Goal: Task Accomplishment & Management: Complete application form

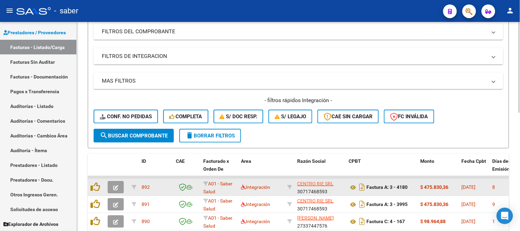
scroll to position [145, 0]
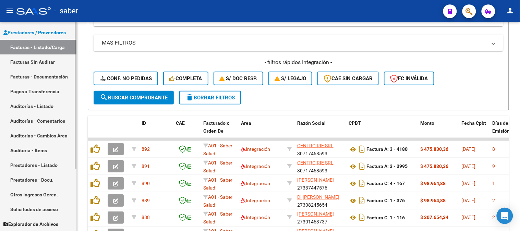
click at [33, 204] on link "Solicitudes de acceso" at bounding box center [38, 209] width 76 height 15
drag, startPoint x: 33, startPoint y: 204, endPoint x: 37, endPoint y: 166, distance: 38.3
click at [33, 204] on link "Solicitudes de acceso" at bounding box center [38, 209] width 76 height 15
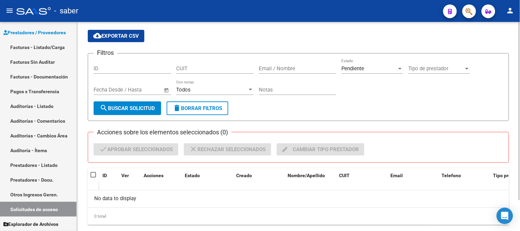
scroll to position [36, 0]
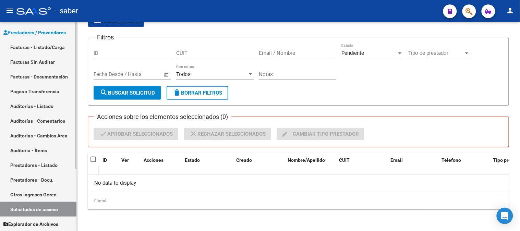
click at [44, 46] on link "Facturas - Listado/Carga" at bounding box center [38, 47] width 76 height 15
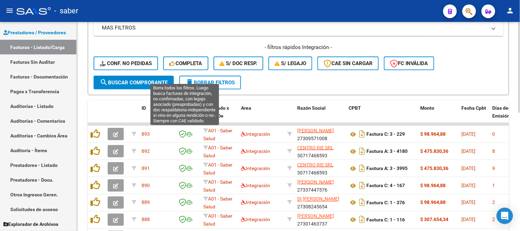
scroll to position [145, 0]
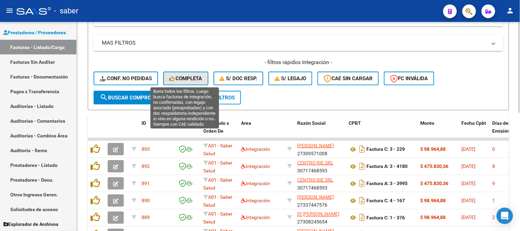
click at [179, 76] on span "Completa" at bounding box center [185, 78] width 33 height 6
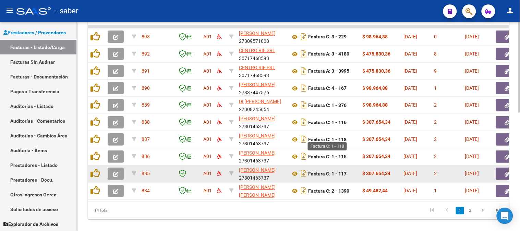
scroll to position [259, 0]
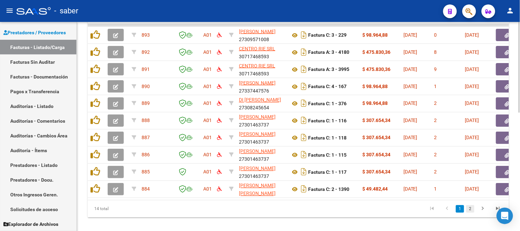
click at [470, 213] on link "2" at bounding box center [470, 209] width 8 height 8
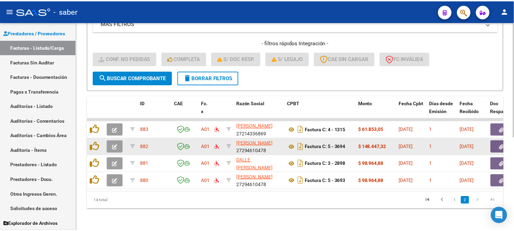
scroll to position [170, 0]
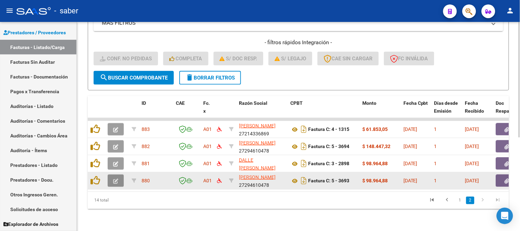
click at [116, 179] on icon "button" at bounding box center [115, 181] width 5 height 5
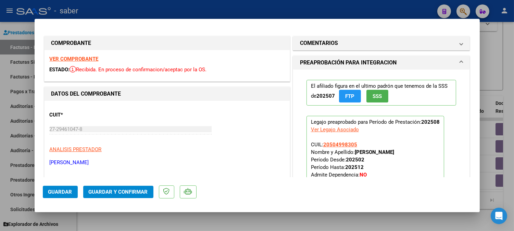
click at [88, 60] on strong "VER COMPROBANTE" at bounding box center [74, 59] width 49 height 6
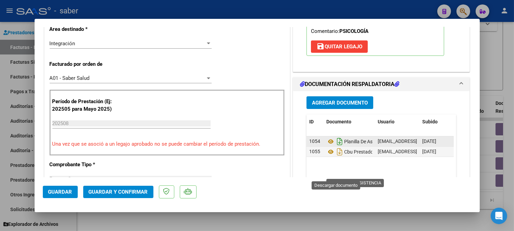
scroll to position [152, 0]
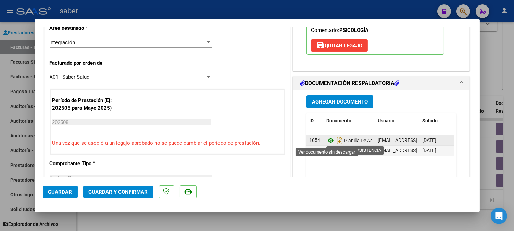
click at [328, 138] on icon at bounding box center [331, 140] width 9 height 8
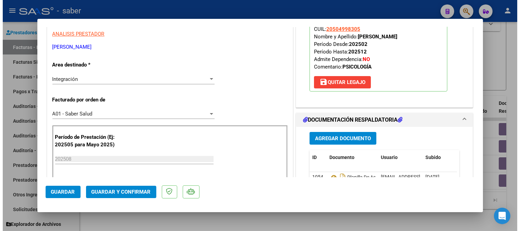
scroll to position [190, 0]
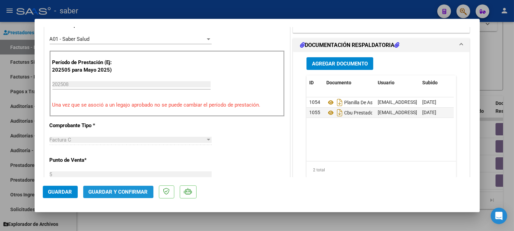
click at [114, 187] on button "Guardar y Confirmar" at bounding box center [118, 192] width 70 height 12
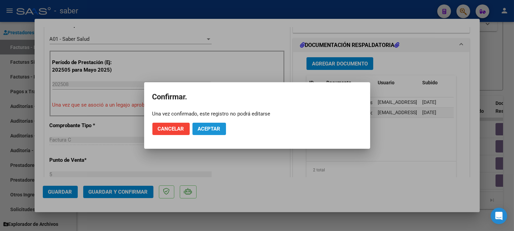
click at [212, 131] on span "Aceptar" at bounding box center [209, 129] width 23 height 6
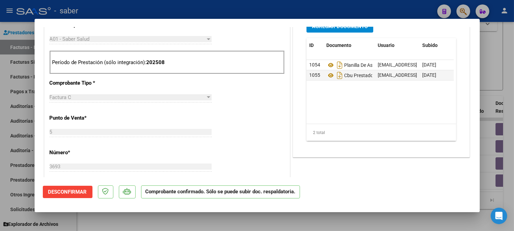
click at [499, 84] on div at bounding box center [257, 115] width 514 height 231
type input "$ 0,00"
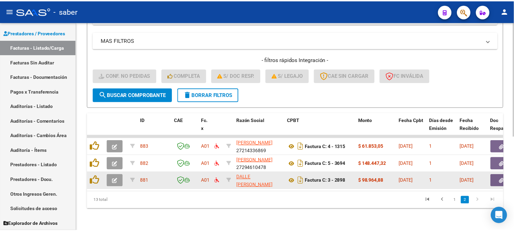
scroll to position [152, 0]
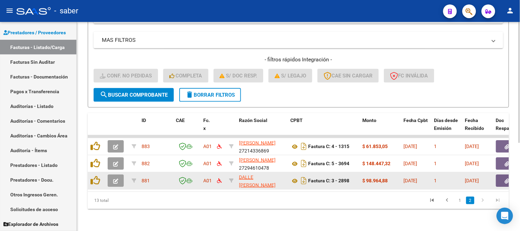
click at [115, 179] on icon "button" at bounding box center [115, 181] width 5 height 5
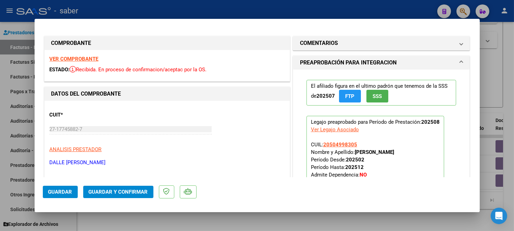
click at [77, 58] on strong "VER COMPROBANTE" at bounding box center [74, 59] width 49 height 6
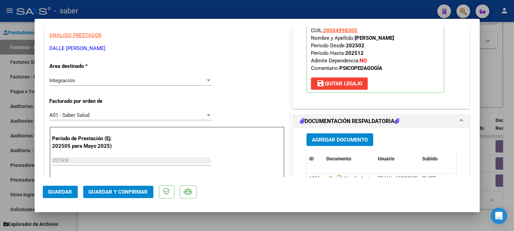
scroll to position [152, 0]
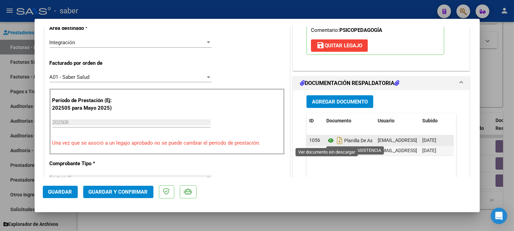
click at [328, 143] on icon at bounding box center [331, 140] width 9 height 8
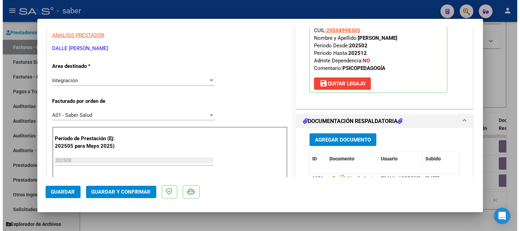
scroll to position [76, 0]
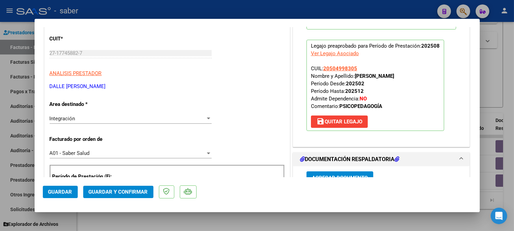
click at [122, 190] on span "Guardar y Confirmar" at bounding box center [118, 192] width 59 height 6
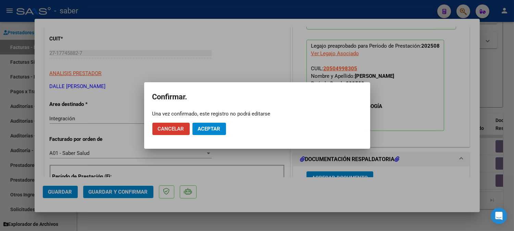
click at [214, 129] on span "Aceptar" at bounding box center [209, 129] width 23 height 6
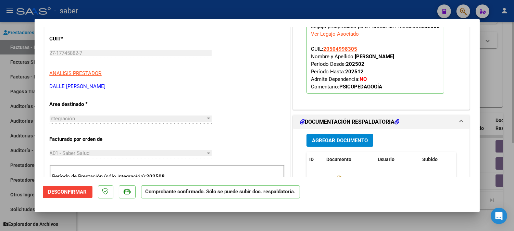
click at [504, 72] on div at bounding box center [257, 115] width 514 height 231
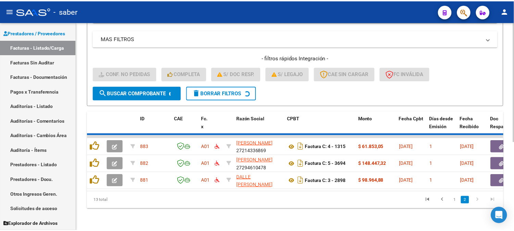
scroll to position [135, 0]
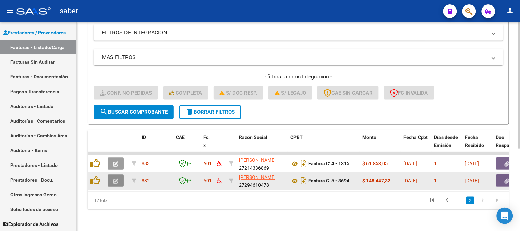
click at [121, 175] on button "button" at bounding box center [116, 180] width 16 height 12
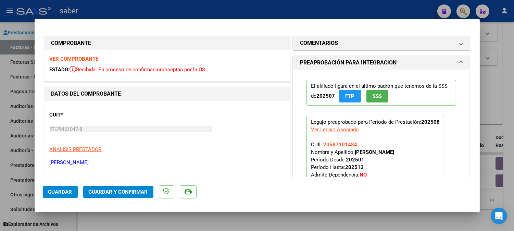
click at [80, 59] on strong "VER COMPROBANTE" at bounding box center [74, 59] width 49 height 6
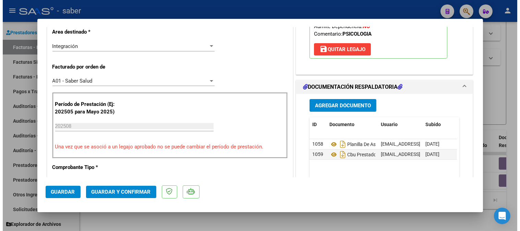
scroll to position [190, 0]
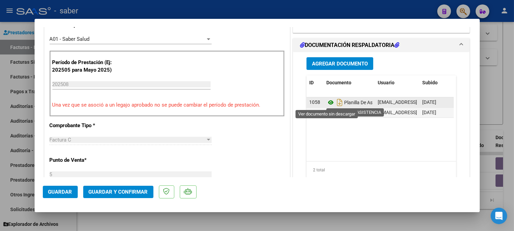
click at [328, 104] on icon at bounding box center [331, 102] width 9 height 8
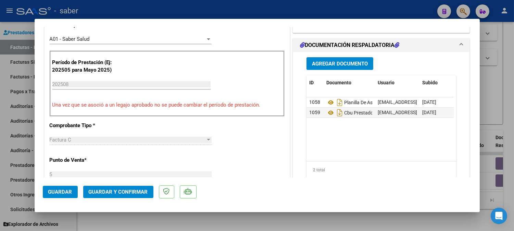
click at [132, 186] on button "Guardar y Confirmar" at bounding box center [118, 192] width 70 height 12
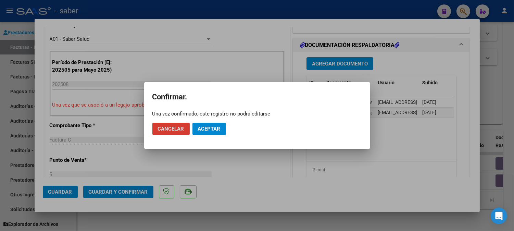
click at [208, 128] on span "Aceptar" at bounding box center [209, 129] width 23 height 6
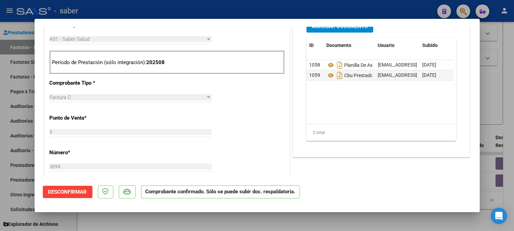
click at [511, 88] on div at bounding box center [257, 115] width 514 height 231
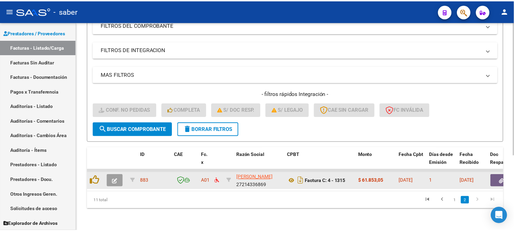
scroll to position [118, 0]
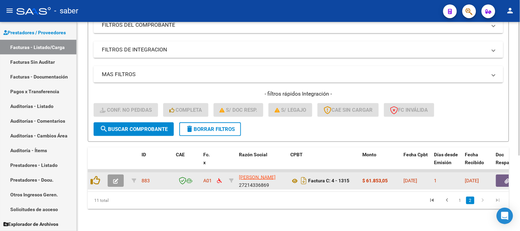
click at [114, 179] on icon "button" at bounding box center [115, 181] width 5 height 5
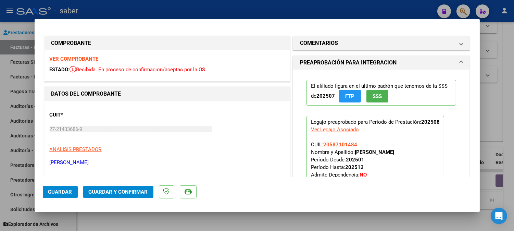
click at [85, 60] on strong "VER COMPROBANTE" at bounding box center [74, 59] width 49 height 6
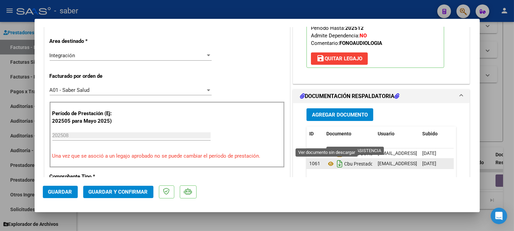
scroll to position [152, 0]
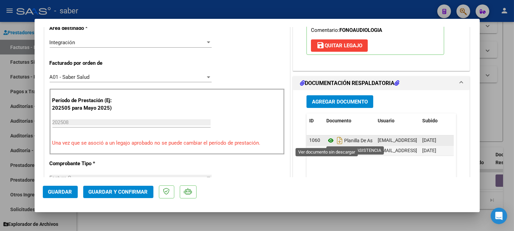
click at [327, 139] on icon at bounding box center [331, 140] width 9 height 8
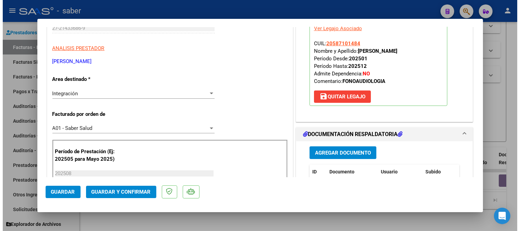
scroll to position [114, 0]
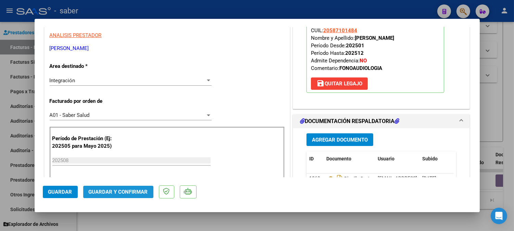
click at [117, 186] on button "Guardar y Confirmar" at bounding box center [118, 192] width 70 height 12
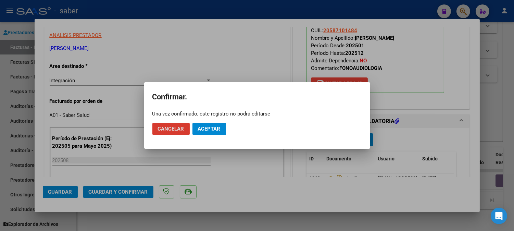
click at [201, 128] on span "Aceptar" at bounding box center [209, 129] width 23 height 6
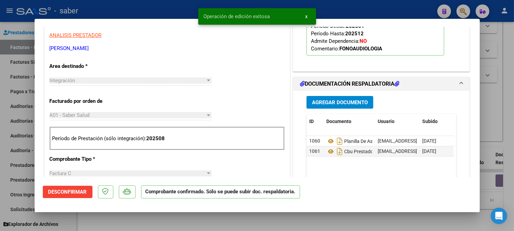
click at [509, 96] on div at bounding box center [257, 115] width 514 height 231
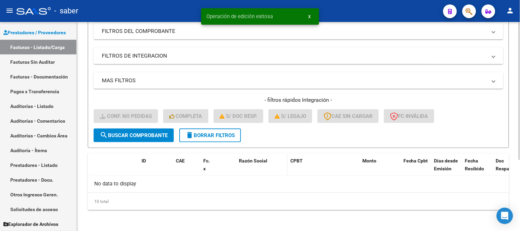
scroll to position [107, 0]
click at [206, 135] on span "delete Borrar Filtros" at bounding box center [209, 136] width 49 height 6
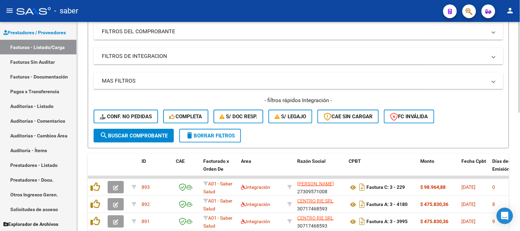
click at [191, 115] on span "Completa" at bounding box center [185, 116] width 33 height 6
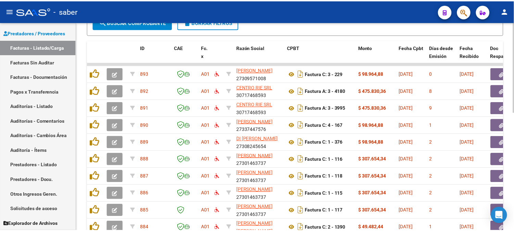
scroll to position [259, 0]
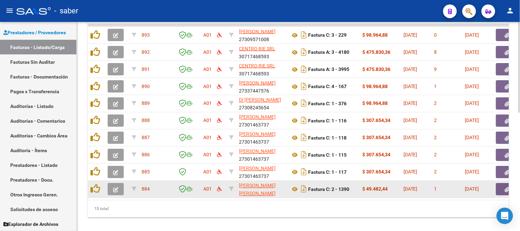
click at [114, 187] on icon "button" at bounding box center [115, 189] width 5 height 5
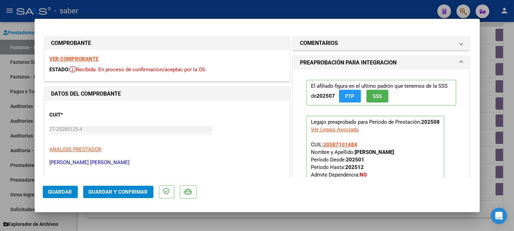
click at [84, 59] on strong "VER COMPROBANTE" at bounding box center [74, 59] width 49 height 6
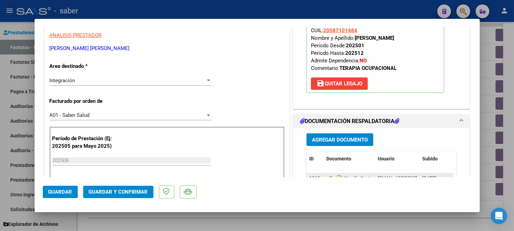
scroll to position [152, 0]
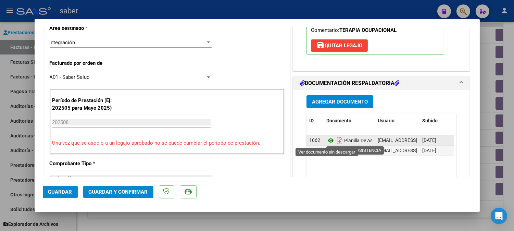
click at [327, 139] on icon at bounding box center [331, 140] width 9 height 8
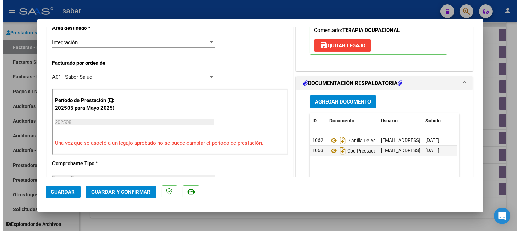
scroll to position [114, 0]
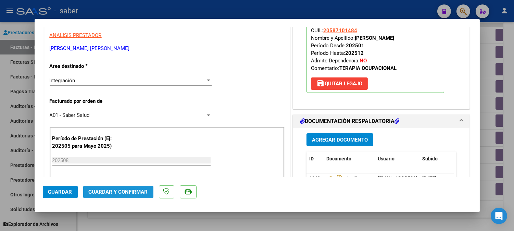
click at [129, 193] on span "Guardar y Confirmar" at bounding box center [118, 192] width 59 height 6
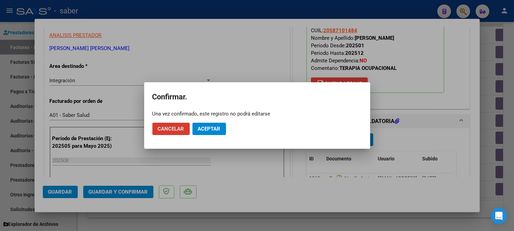
click at [211, 131] on span "Aceptar" at bounding box center [209, 129] width 23 height 6
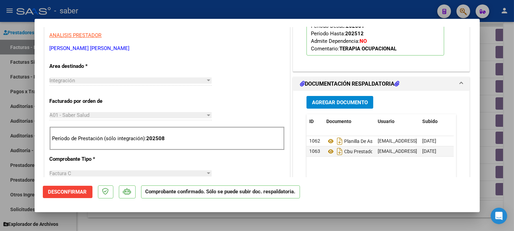
click at [501, 110] on div at bounding box center [257, 115] width 514 height 231
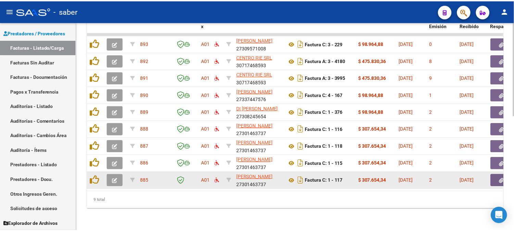
scroll to position [255, 0]
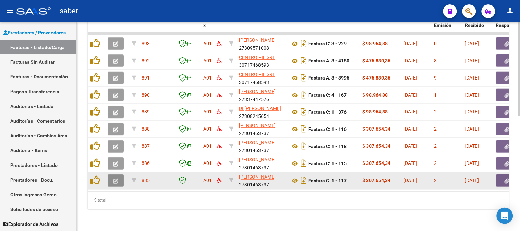
click at [113, 179] on icon "button" at bounding box center [115, 181] width 5 height 5
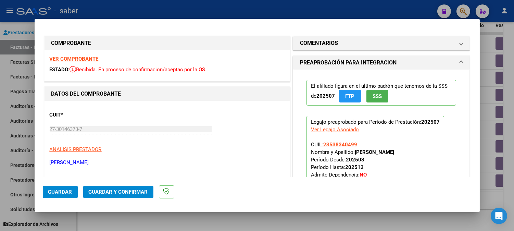
click at [80, 58] on strong "VER COMPROBANTE" at bounding box center [74, 59] width 49 height 6
click at [81, 58] on strong "VER COMPROBANTE" at bounding box center [74, 59] width 49 height 6
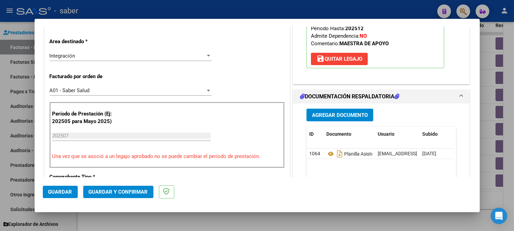
scroll to position [152, 0]
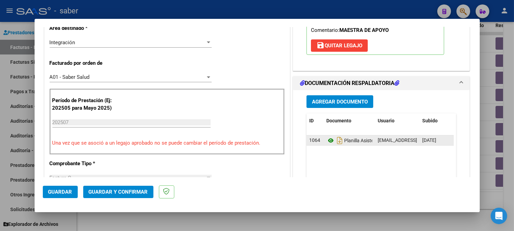
click at [330, 141] on icon at bounding box center [331, 140] width 9 height 8
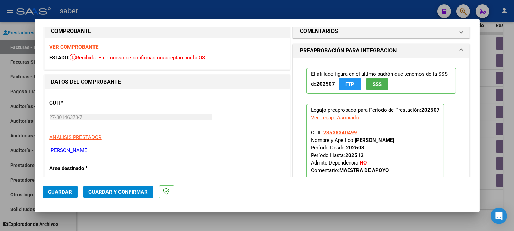
scroll to position [0, 0]
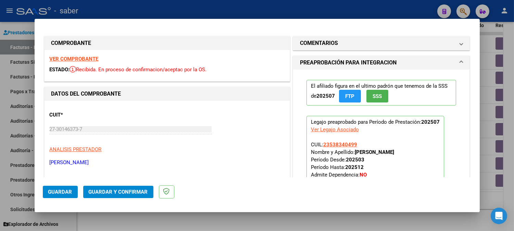
click at [80, 58] on strong "VER COMPROBANTE" at bounding box center [74, 59] width 49 height 6
click at [485, 105] on div at bounding box center [257, 115] width 514 height 231
type input "$ 0,00"
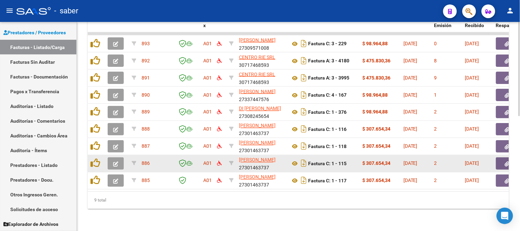
click at [113, 157] on button "button" at bounding box center [116, 163] width 16 height 12
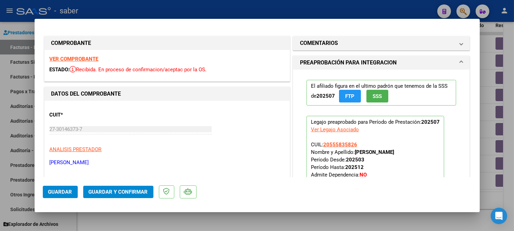
click at [93, 57] on strong "VER COMPROBANTE" at bounding box center [74, 59] width 49 height 6
click at [502, 111] on div at bounding box center [257, 115] width 514 height 231
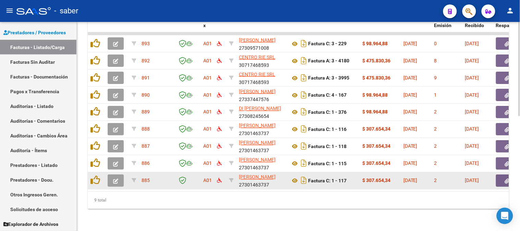
click at [113, 179] on icon "button" at bounding box center [115, 181] width 5 height 5
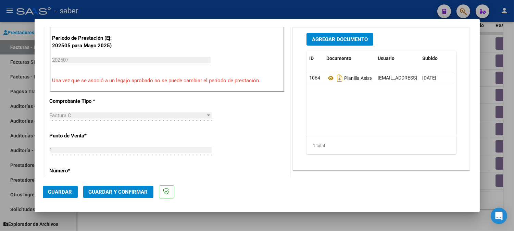
scroll to position [228, 0]
